Goal: Book appointment/travel/reservation

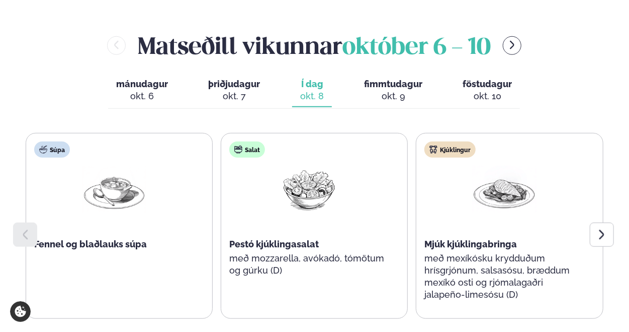
scroll to position [467, 0]
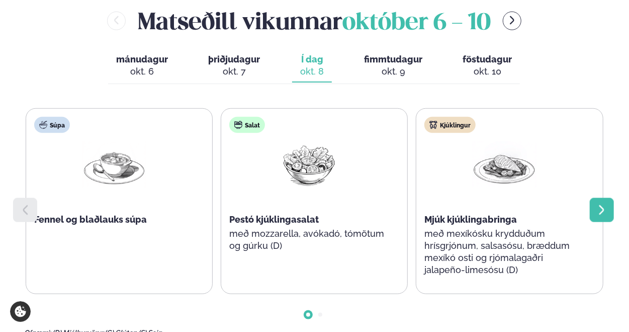
click at [598, 198] on div at bounding box center [602, 210] width 24 height 24
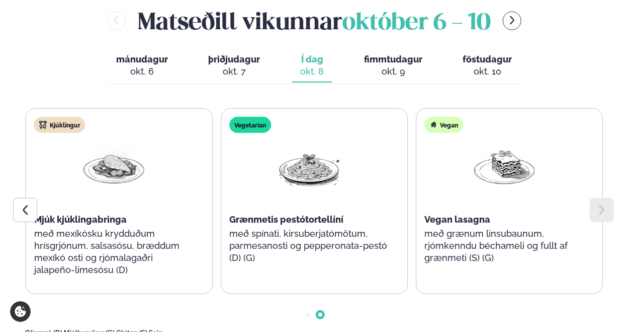
click at [597, 204] on icon at bounding box center [602, 210] width 12 height 12
click at [400, 65] on div "okt. 9" at bounding box center [393, 71] width 58 height 12
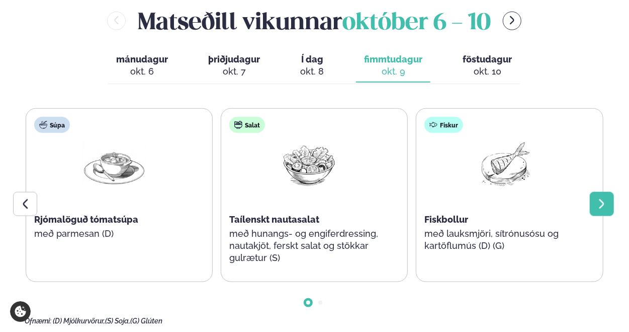
click at [609, 192] on div at bounding box center [602, 204] width 24 height 24
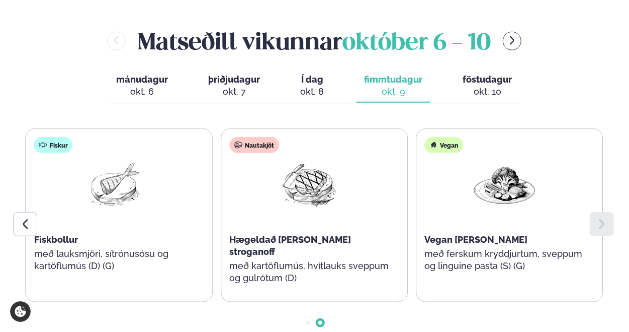
scroll to position [446, 0]
click at [499, 86] on div "okt. 10" at bounding box center [487, 92] width 49 height 12
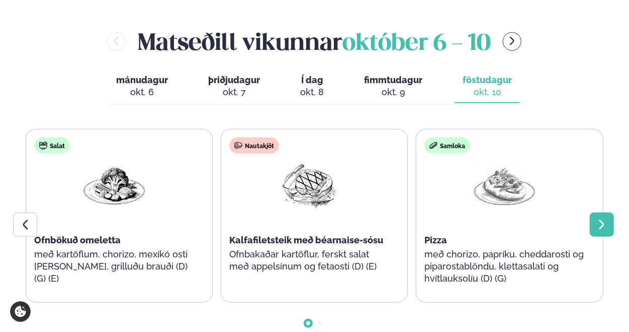
click at [604, 218] on icon at bounding box center [602, 224] width 12 height 12
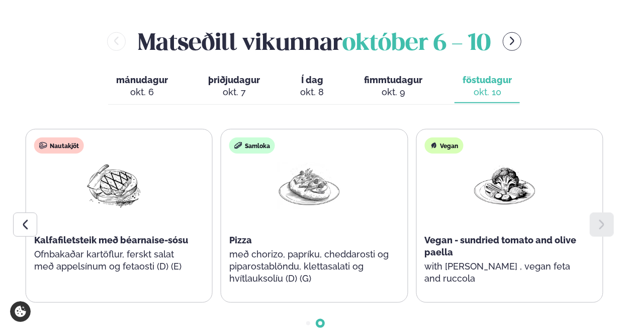
click at [214, 74] on span "þriðjudagur" at bounding box center [234, 79] width 52 height 11
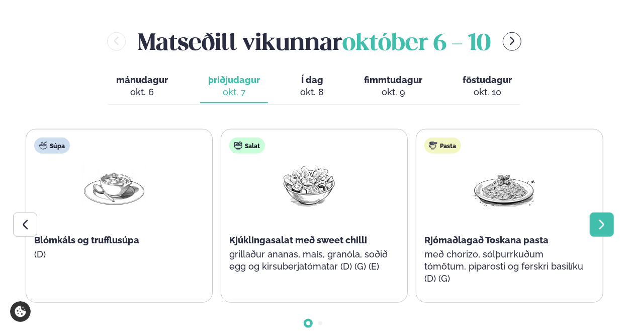
click at [605, 218] on icon at bounding box center [602, 224] width 12 height 12
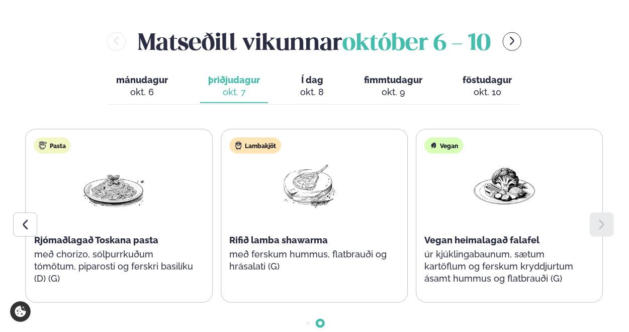
click at [305, 86] on div "okt. 8" at bounding box center [312, 92] width 24 height 12
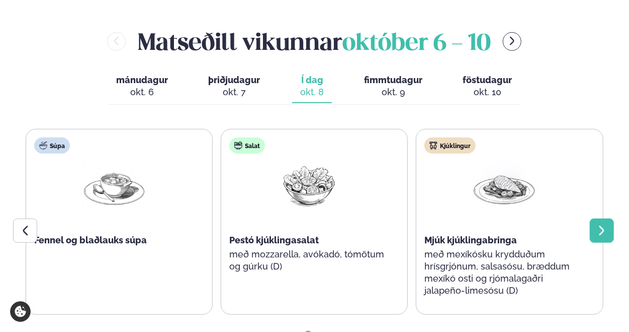
click at [602, 224] on icon at bounding box center [602, 230] width 12 height 12
